Goal: Information Seeking & Learning: Learn about a topic

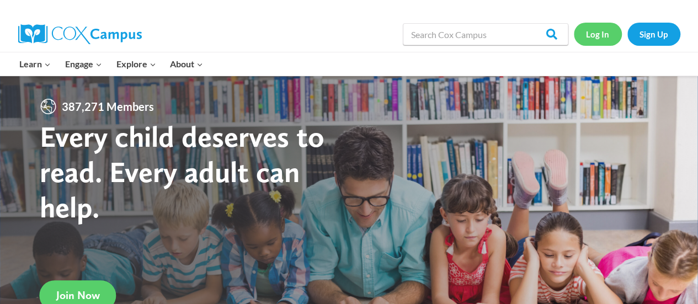
click at [603, 34] on link "Log In" at bounding box center [598, 34] width 48 height 23
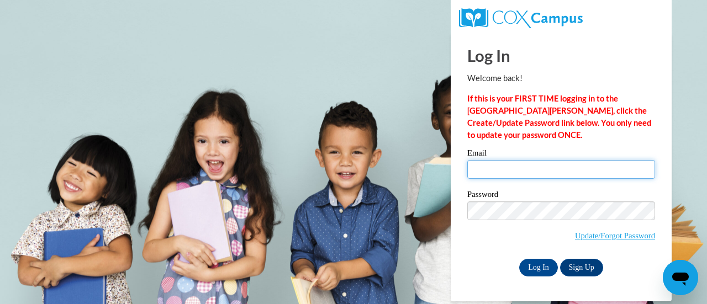
click at [561, 165] on input "Email" at bounding box center [561, 169] width 188 height 19
type input "ernsth@w-csd.org"
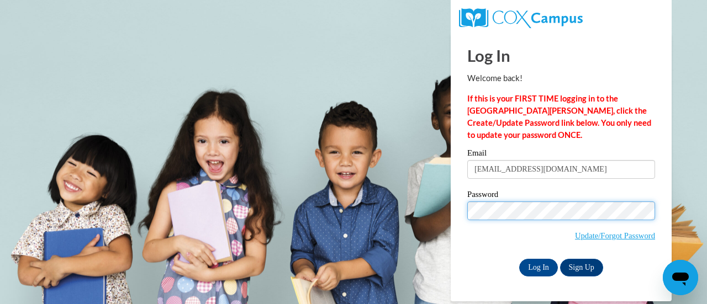
click at [519, 259] on input "Log In" at bounding box center [538, 268] width 39 height 18
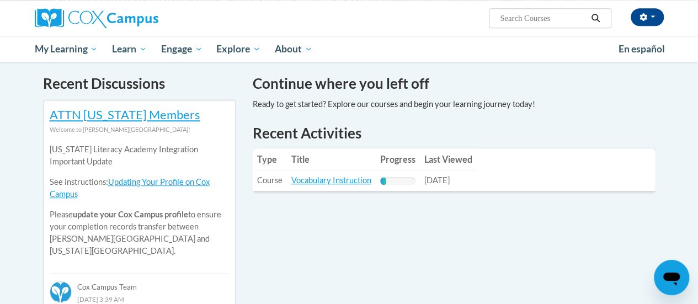
scroll to position [332, 0]
click at [339, 179] on link "Vocabulary Instruction" at bounding box center [332, 179] width 80 height 9
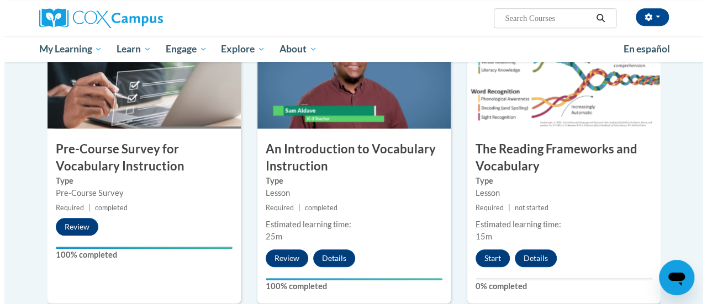
scroll to position [271, 0]
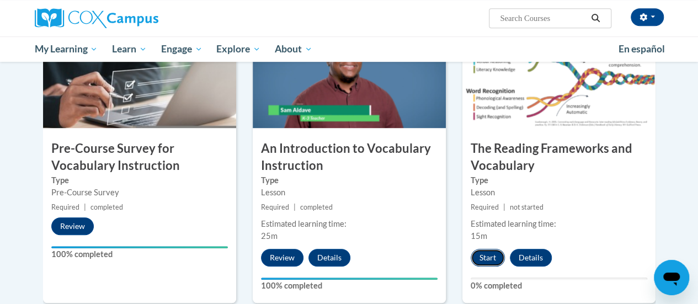
click at [486, 254] on button "Start" at bounding box center [488, 258] width 34 height 18
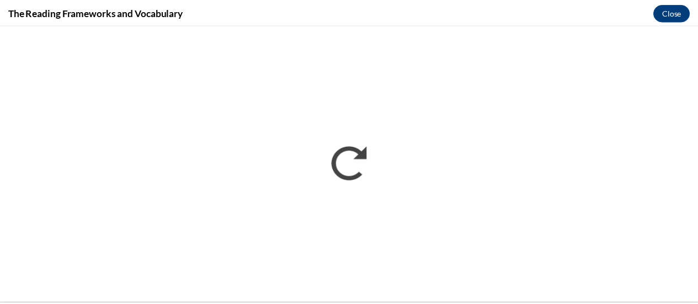
scroll to position [0, 0]
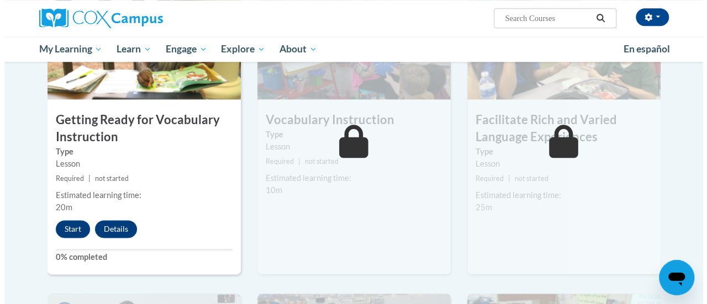
scroll to position [605, 0]
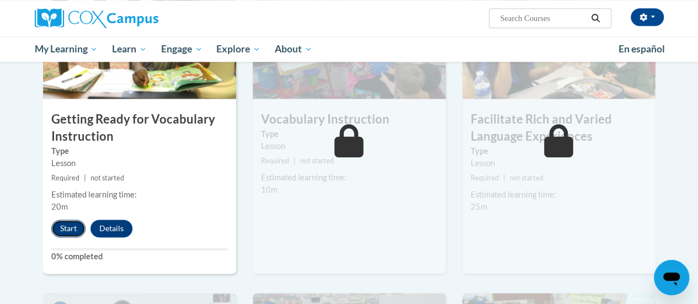
click at [71, 229] on button "Start" at bounding box center [68, 229] width 34 height 18
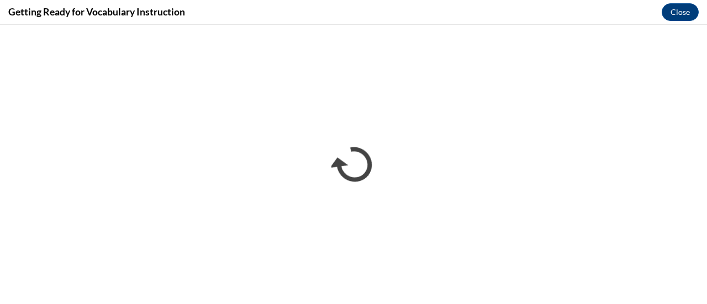
scroll to position [0, 0]
